Goal: Find specific page/section: Find specific page/section

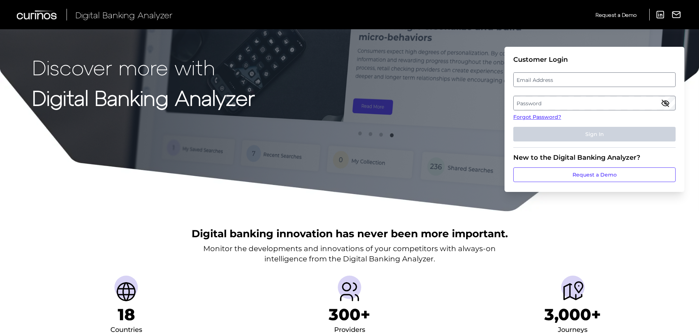
click at [563, 79] on label "Email Address" at bounding box center [594, 79] width 161 height 13
click at [563, 79] on input "email" at bounding box center [594, 79] width 162 height 15
type input "[EMAIL_ADDRESS][PERSON_NAME][DOMAIN_NAME]"
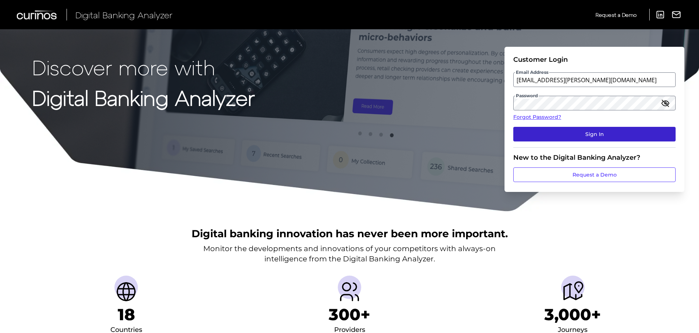
click at [540, 135] on button "Sign In" at bounding box center [594, 134] width 162 height 15
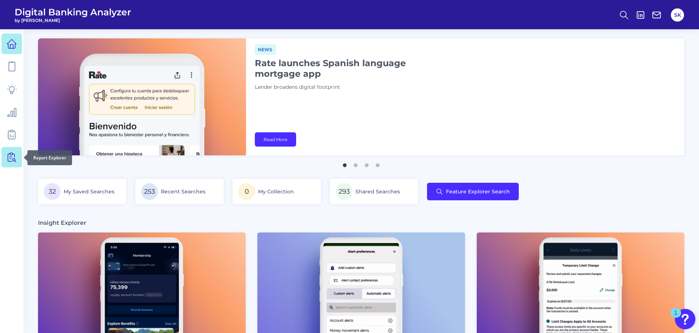
click at [8, 159] on icon at bounding box center [10, 158] width 4 height 8
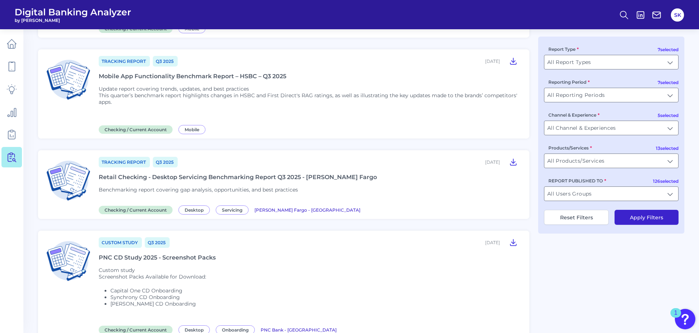
scroll to position [575, 0]
